Goal: Book appointment/travel/reservation

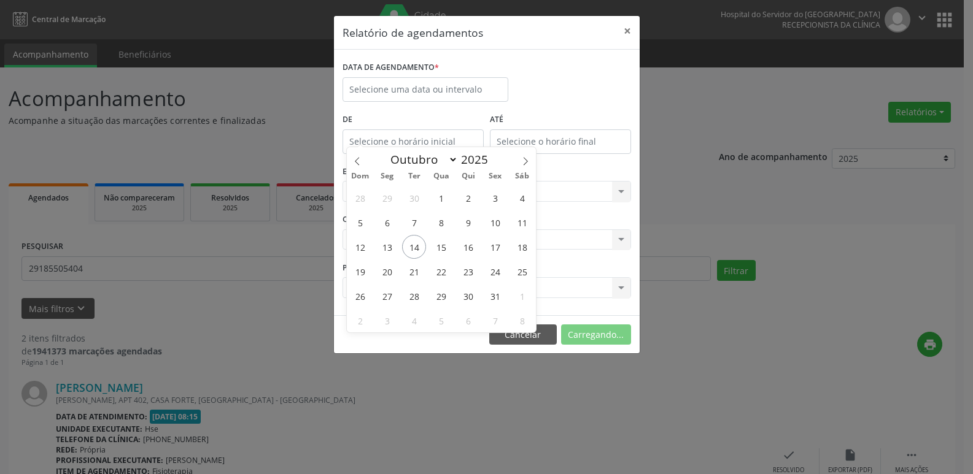
select select "9"
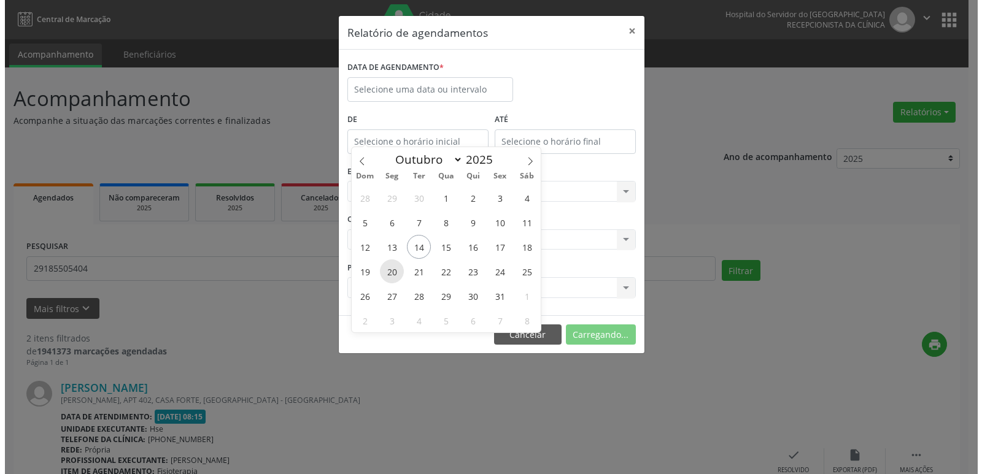
scroll to position [44, 0]
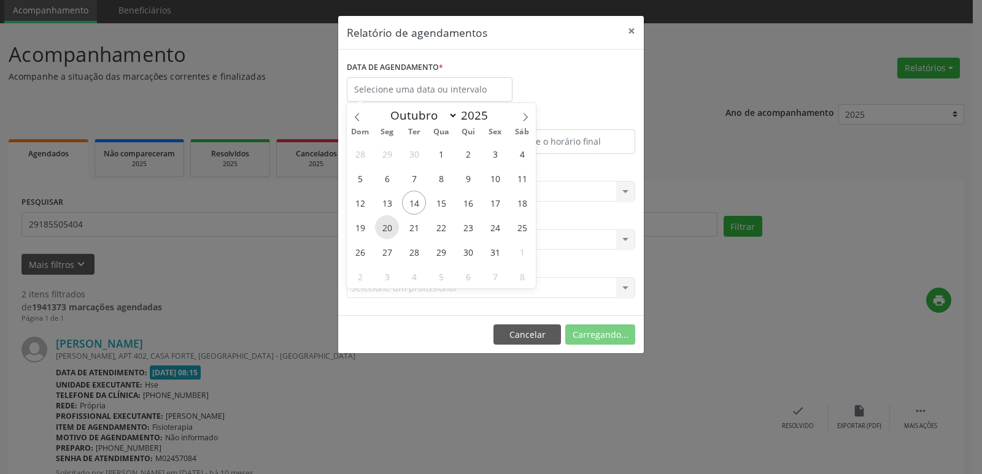
click at [390, 226] on span "20" at bounding box center [387, 227] width 24 height 24
type input "[DATE]"
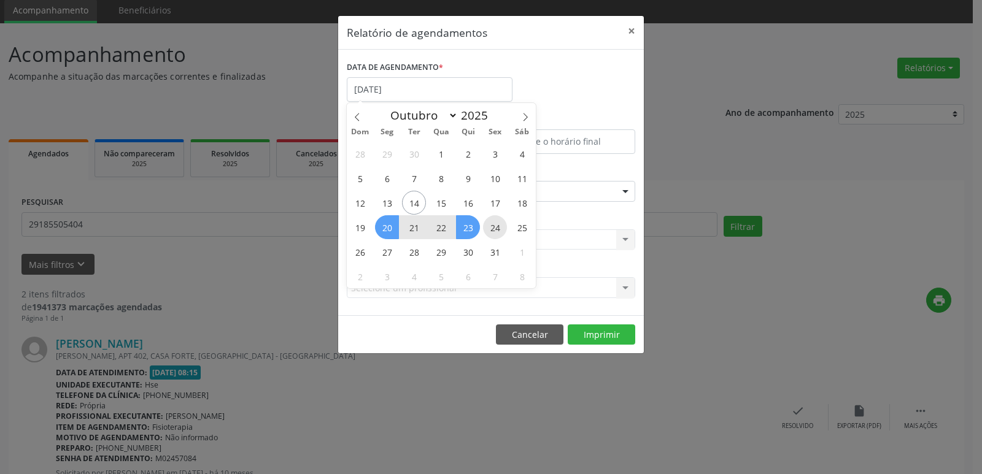
click at [490, 228] on div "28 29 30 1 2 3 4 5 6 7 8 9 10 11 12 13 14 15 16 17 18 19 20 21 22 23 24 25 26 2…" at bounding box center [441, 214] width 189 height 147
click at [490, 228] on span "24" at bounding box center [495, 227] width 24 height 24
click at [491, 226] on div "CLÍNICA * Selecione uma clínica Hse Nenhum resultado encontrado para: " " Não h…" at bounding box center [491, 235] width 295 height 48
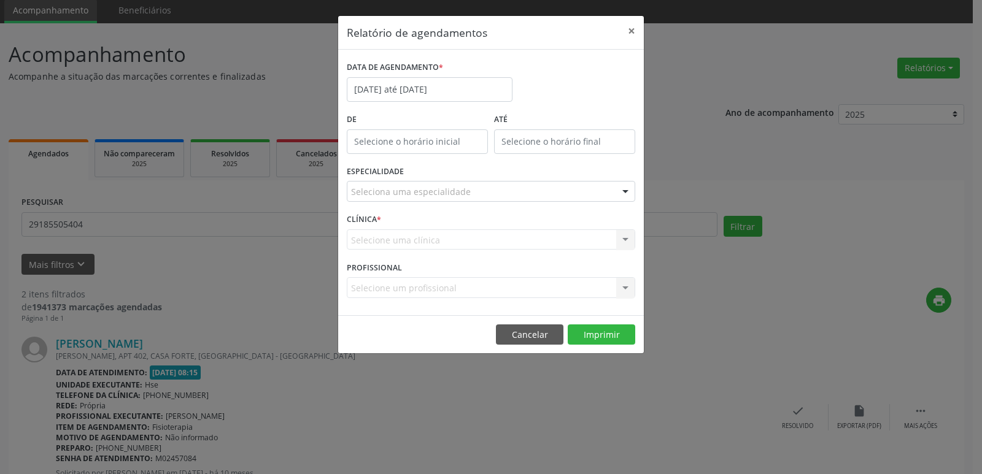
click at [384, 230] on div "Selecione uma clínica Hse Nenhum resultado encontrado para: " " Não há nenhuma …" at bounding box center [491, 240] width 288 height 21
click at [392, 228] on div "CLÍNICA * Selecione uma clínica Hse Nenhum resultado encontrado para: " " Não h…" at bounding box center [491, 235] width 295 height 48
click at [622, 194] on div at bounding box center [625, 192] width 18 height 21
click at [625, 192] on div at bounding box center [625, 192] width 18 height 21
click at [621, 193] on div at bounding box center [625, 192] width 18 height 21
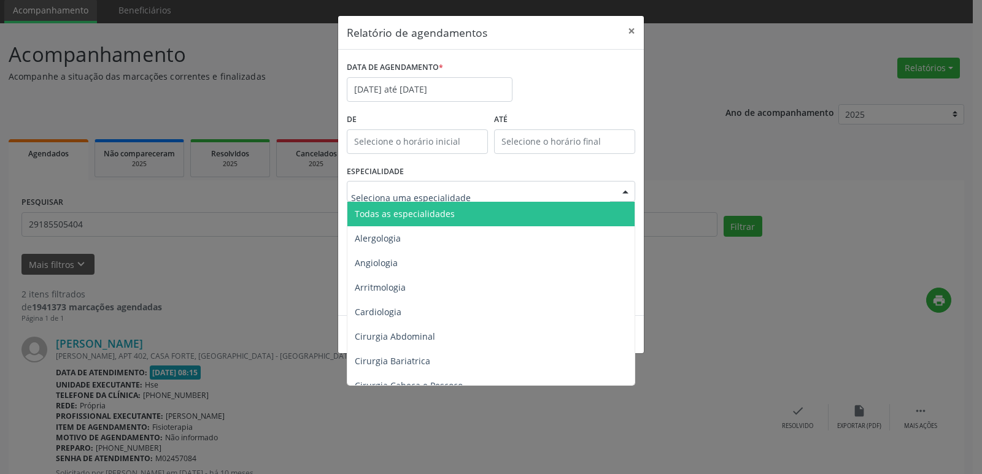
drag, startPoint x: 454, startPoint y: 214, endPoint x: 416, endPoint y: 191, distance: 45.2
click at [455, 214] on span "Todas as especialidades" at bounding box center [491, 214] width 289 height 25
click at [455, 214] on span "Todas as especialidades" at bounding box center [405, 214] width 100 height 12
click at [441, 215] on span "Todas as especialidades" at bounding box center [405, 214] width 100 height 12
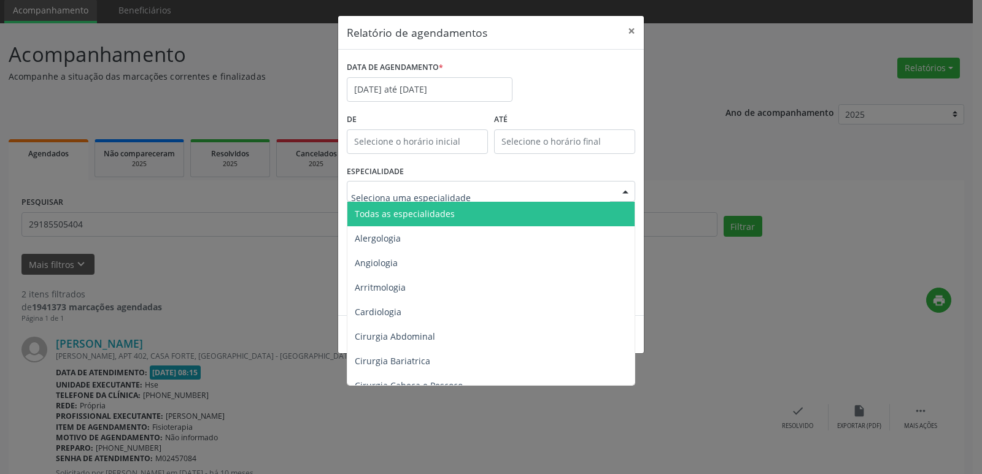
click at [441, 215] on span "Todas as especialidades" at bounding box center [405, 214] width 100 height 12
click at [626, 193] on div at bounding box center [625, 192] width 18 height 21
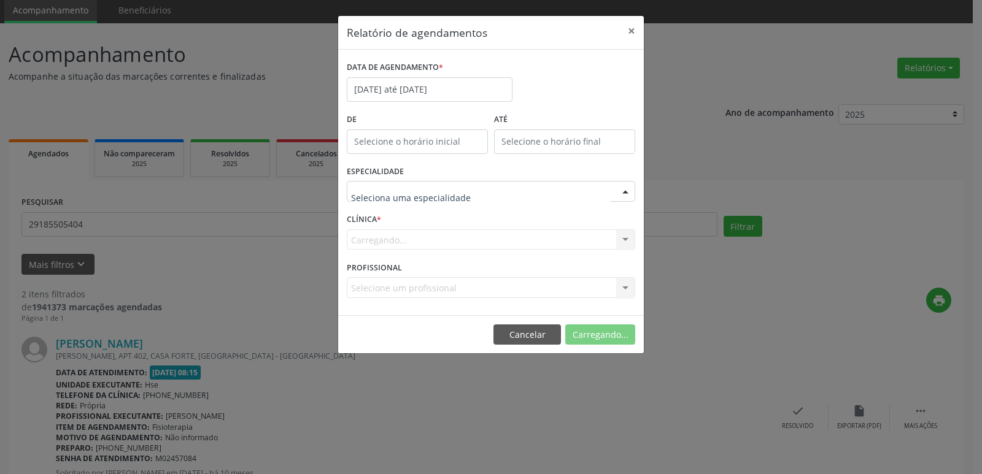
click at [412, 201] on input "text" at bounding box center [480, 197] width 259 height 25
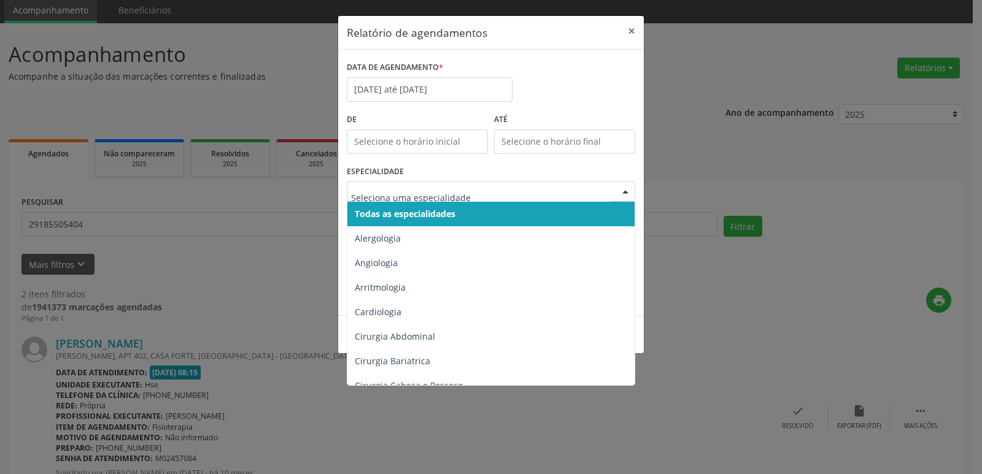
click at [438, 215] on span "Todas as especialidades" at bounding box center [405, 214] width 101 height 12
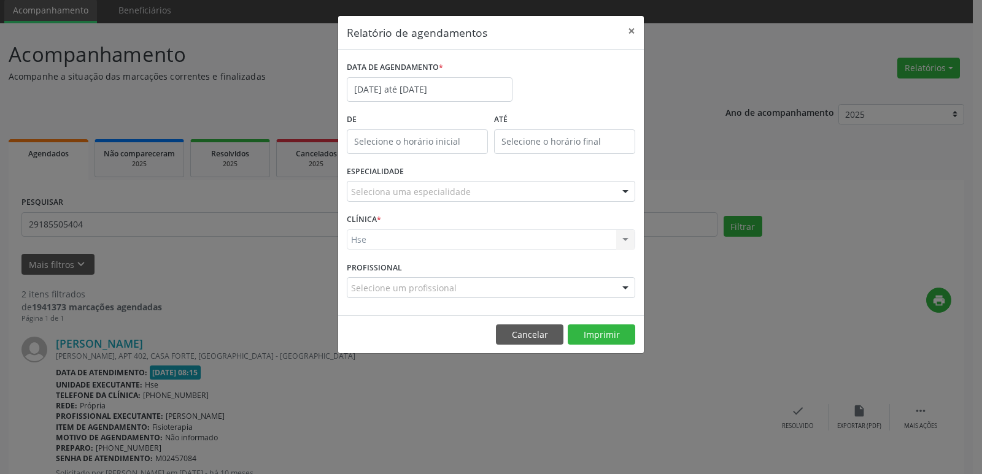
click at [624, 189] on div at bounding box center [625, 192] width 18 height 21
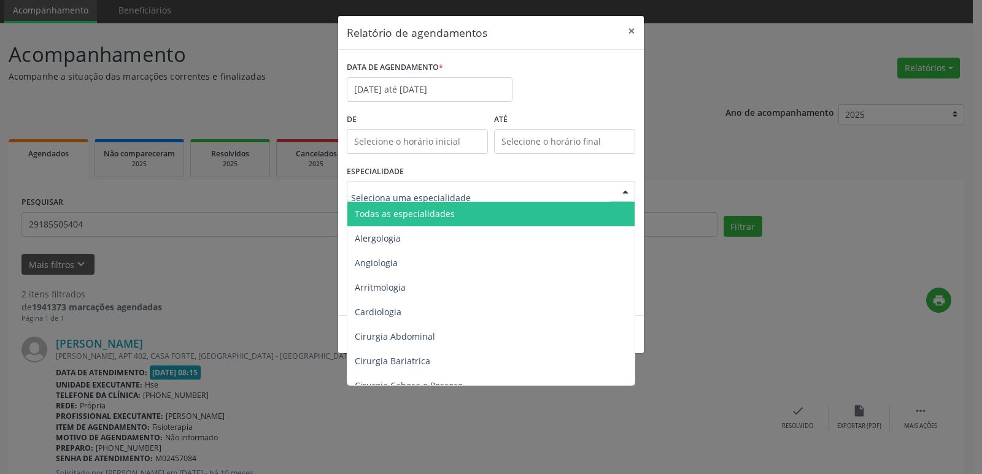
click at [469, 216] on span "Todas as especialidades" at bounding box center [491, 214] width 289 height 25
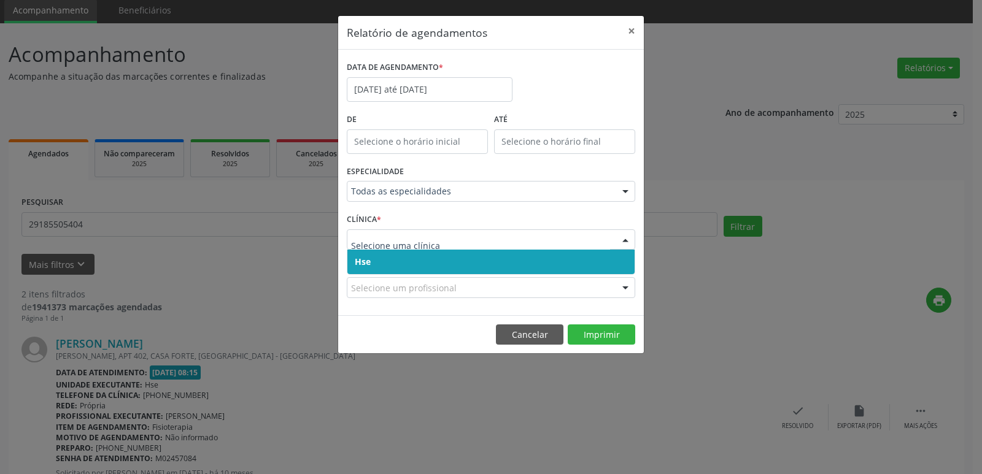
click at [624, 238] on div at bounding box center [625, 240] width 18 height 21
click at [514, 262] on span "Hse" at bounding box center [490, 262] width 287 height 25
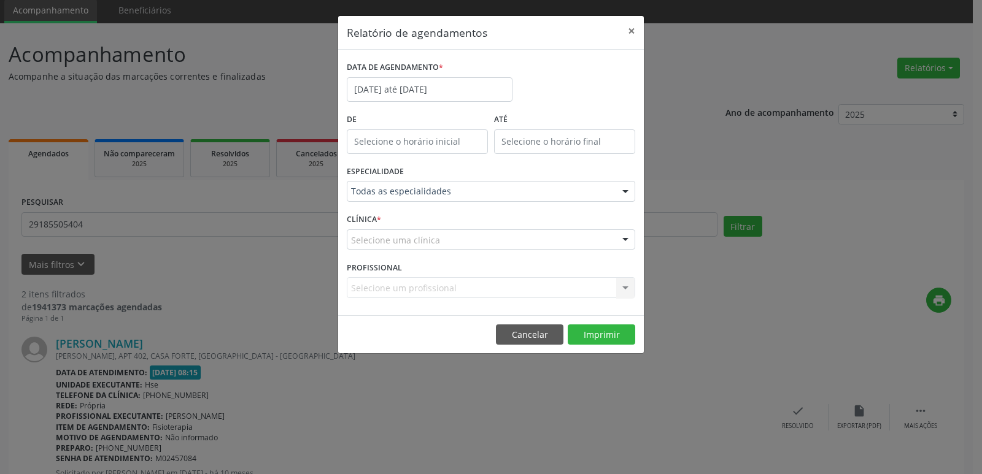
click at [627, 241] on div at bounding box center [625, 240] width 18 height 21
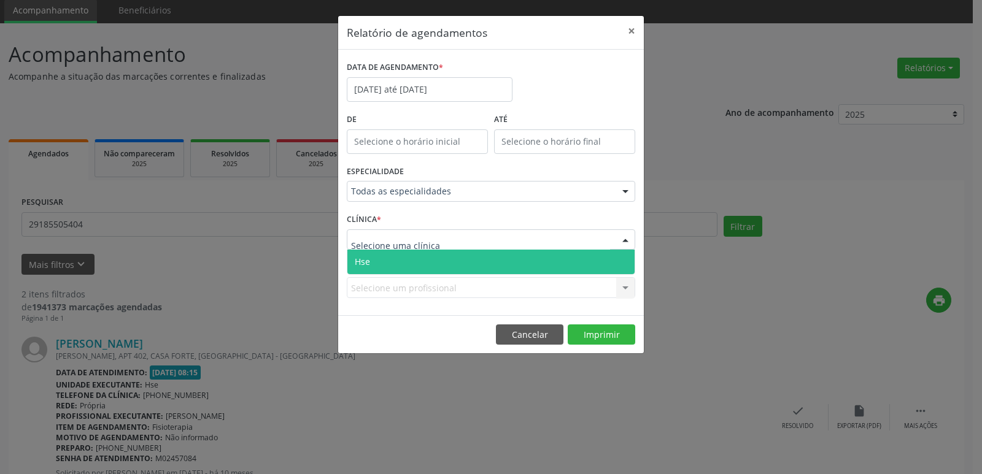
click at [468, 265] on span "Hse" at bounding box center [490, 262] width 287 height 25
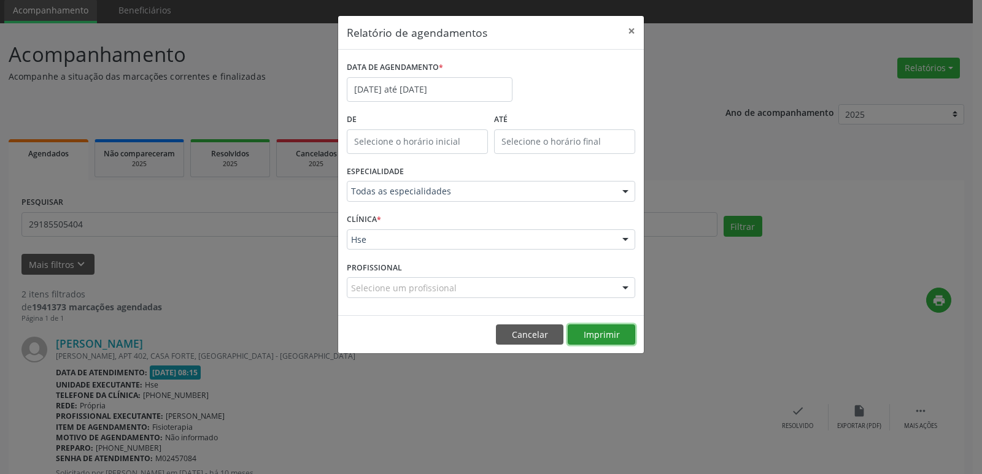
click at [600, 334] on button "Imprimir" at bounding box center [602, 335] width 68 height 21
click at [630, 29] on button "×" at bounding box center [631, 31] width 25 height 30
